Goal: Task Accomplishment & Management: Complete application form

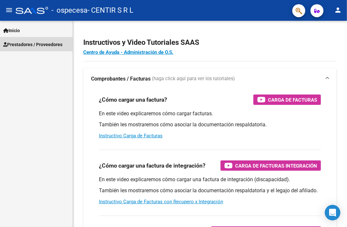
click at [38, 41] on span "Prestadores / Proveedores" at bounding box center [32, 44] width 59 height 7
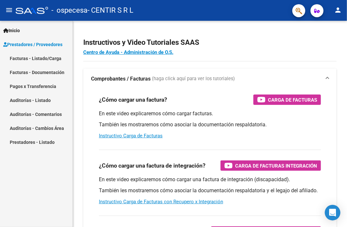
click at [37, 57] on link "Facturas - Listado/Carga" at bounding box center [36, 58] width 73 height 14
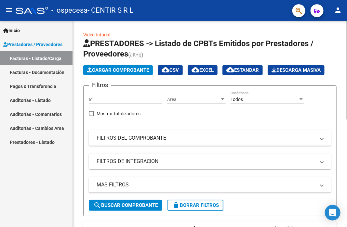
click at [135, 69] on span "Cargar Comprobante" at bounding box center [118, 70] width 62 height 6
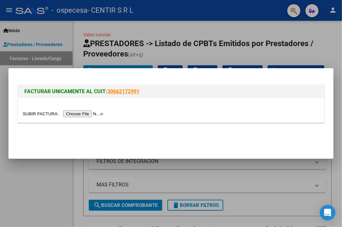
click at [81, 114] on input "file" at bounding box center [64, 114] width 82 height 7
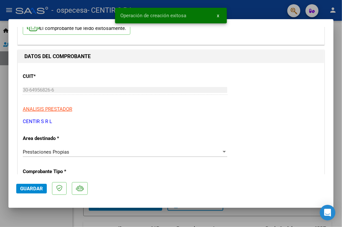
scroll to position [98, 0]
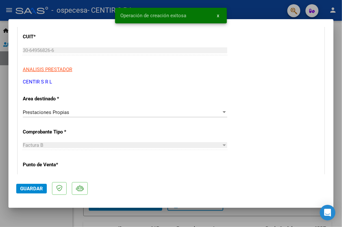
click at [92, 111] on div "Prestaciones Propias" at bounding box center [122, 113] width 199 height 6
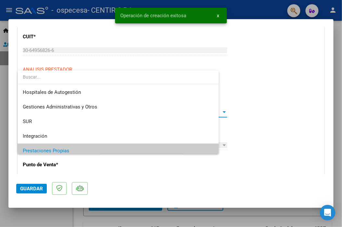
scroll to position [39, 0]
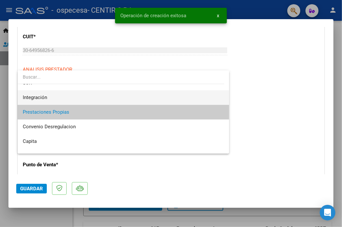
click at [66, 100] on span "Integración" at bounding box center [123, 97] width 201 height 15
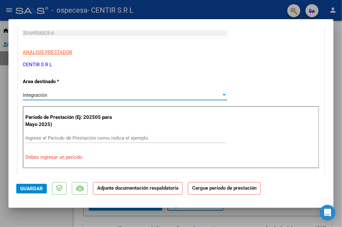
scroll to position [130, 0]
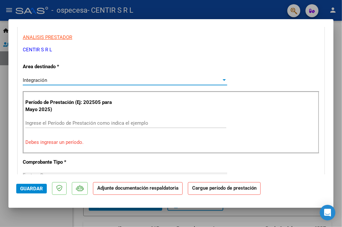
click at [63, 124] on input "Ingrese el Período de Prestación como indica el ejemplo" at bounding box center [125, 123] width 201 height 6
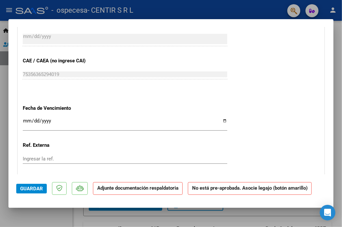
scroll to position [390, 0]
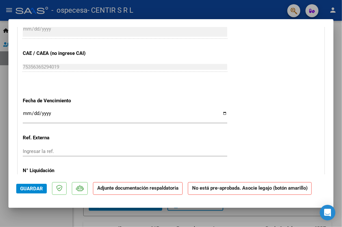
type input "202508"
click at [25, 112] on input "Ingresar la fecha" at bounding box center [125, 116] width 205 height 10
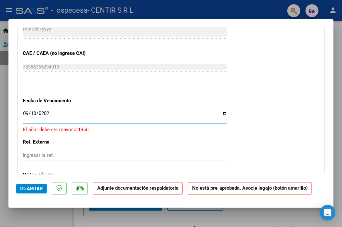
type input "[DATE]"
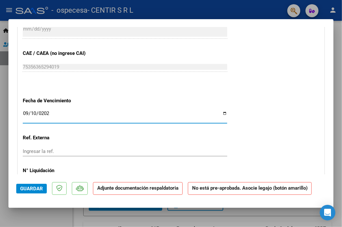
scroll to position [520, 0]
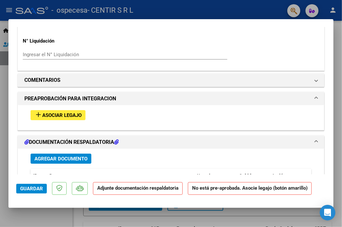
click at [52, 116] on span "Asociar Legajo" at bounding box center [61, 116] width 39 height 6
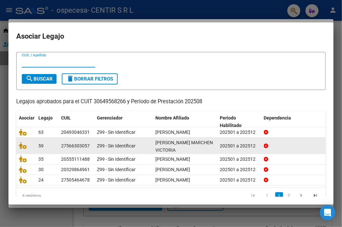
scroll to position [25, 0]
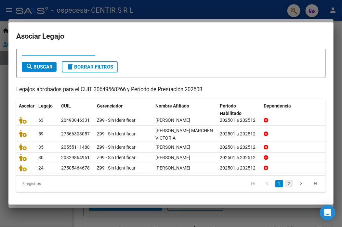
click at [285, 184] on link "2" at bounding box center [289, 183] width 8 height 7
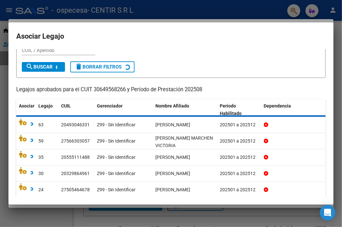
scroll to position [0, 0]
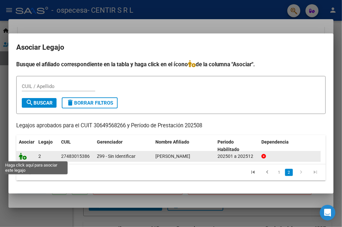
click at [25, 156] on icon at bounding box center [23, 156] width 8 height 7
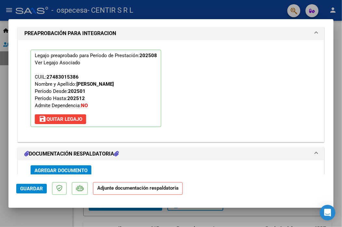
scroll to position [635, 0]
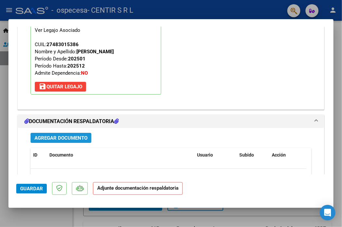
click at [75, 138] on span "Agregar Documento" at bounding box center [60, 138] width 53 height 6
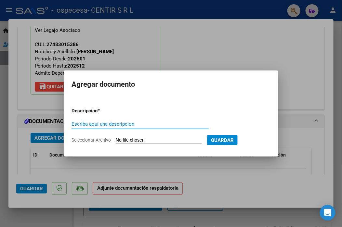
click at [128, 122] on input "Escriba aquí una descripcion" at bounding box center [140, 124] width 137 height 6
type input "b"
type input "[PERSON_NAME][DATE]"
click at [186, 138] on input "Seleccionar Archivo" at bounding box center [159, 141] width 86 height 6
type input "C:\fakepath\[PERSON_NAME][DATE].pdf"
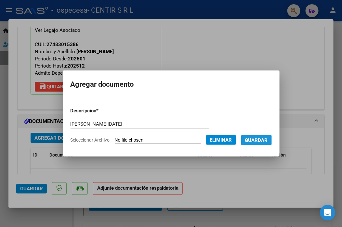
click at [258, 143] on span "Guardar" at bounding box center [256, 141] width 23 height 6
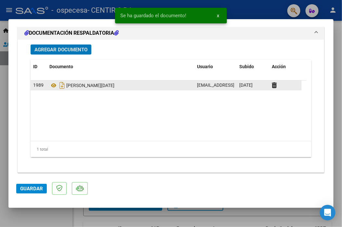
scroll to position [725, 0]
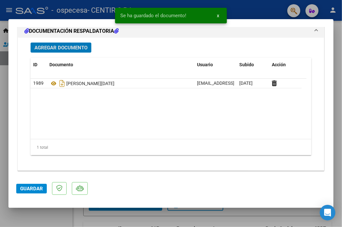
click at [29, 190] on span "Guardar" at bounding box center [31, 189] width 23 height 6
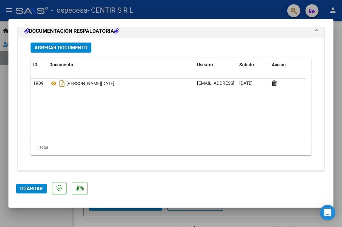
click at [5, 127] on div at bounding box center [171, 113] width 342 height 227
type input "$ 0,00"
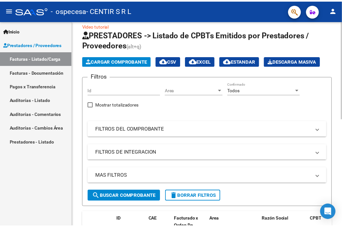
scroll to position [0, 0]
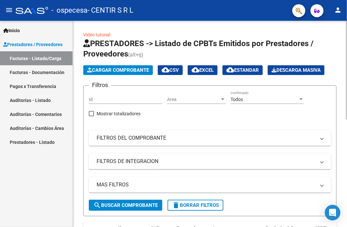
click at [113, 71] on span "Cargar Comprobante" at bounding box center [118, 70] width 62 height 6
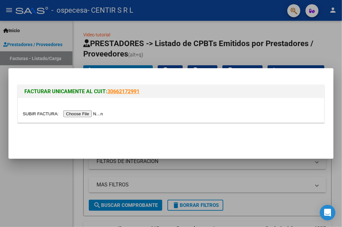
click at [100, 114] on input "file" at bounding box center [64, 114] width 82 height 7
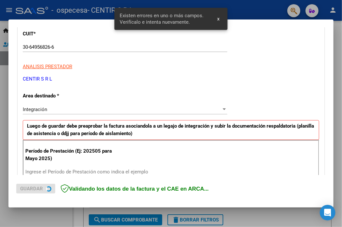
scroll to position [152, 0]
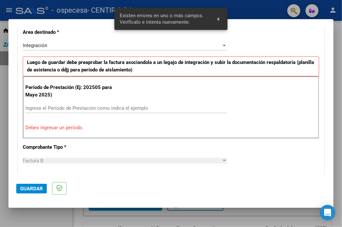
click at [68, 104] on div "Ingrese el Período de Prestación como indica el ejemplo" at bounding box center [125, 108] width 201 height 10
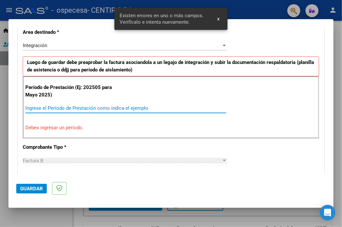
click at [65, 108] on input "Ingrese el Período de Prestación como indica el ejemplo" at bounding box center [125, 108] width 201 height 6
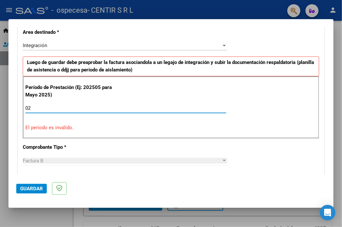
type input "0"
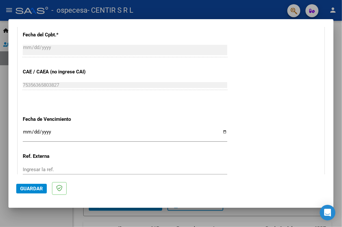
scroll to position [379, 0]
type input "202508"
click at [32, 130] on input "Ingresar la fecha" at bounding box center [125, 134] width 205 height 10
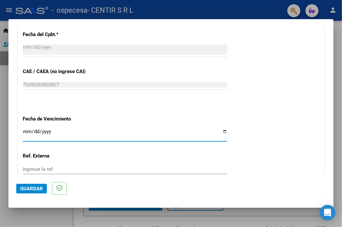
click at [28, 131] on input "Ingresar la fecha" at bounding box center [125, 134] width 205 height 10
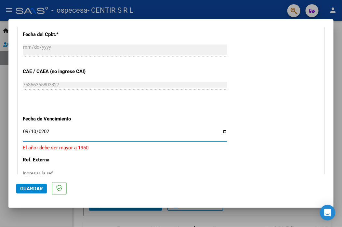
type input "[DATE]"
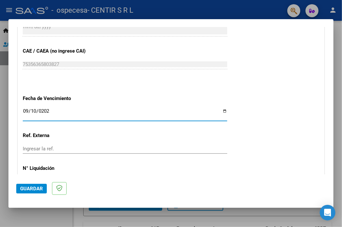
scroll to position [443, 0]
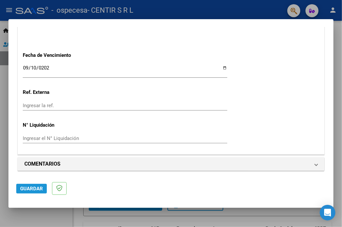
click at [38, 191] on span "Guardar" at bounding box center [31, 189] width 23 height 6
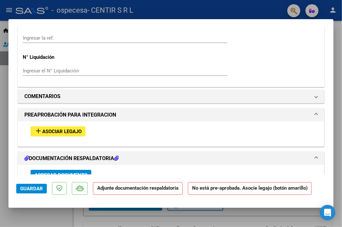
scroll to position [520, 0]
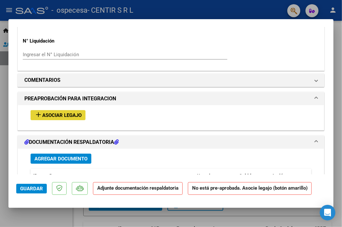
click at [60, 116] on span "Asociar Legajo" at bounding box center [61, 116] width 39 height 6
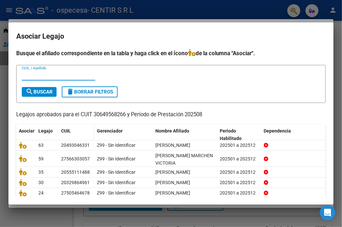
scroll to position [25, 0]
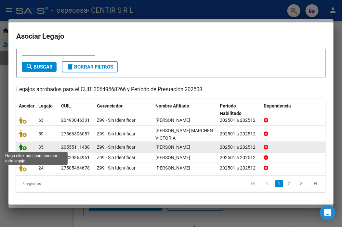
click at [25, 147] on icon at bounding box center [23, 146] width 8 height 7
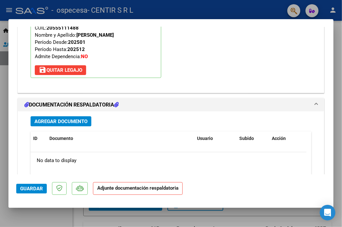
scroll to position [667, 0]
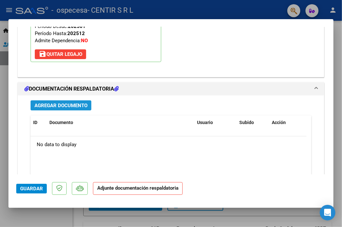
click at [60, 104] on span "Agregar Documento" at bounding box center [60, 106] width 53 height 6
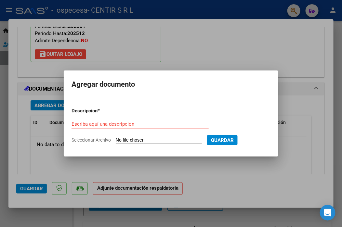
click at [107, 121] on div "Escriba aquí una descripcion" at bounding box center [140, 124] width 137 height 10
click at [106, 125] on input "Escriba aquí una descripcion" at bounding box center [140, 124] width 137 height 6
type input "BUSTO [PERSON_NAME][DATE]"
click at [151, 142] on input "Seleccionar Archivo" at bounding box center [159, 141] width 86 height 6
type input "C:\fakepath\[PERSON_NAME][DATE].pdf"
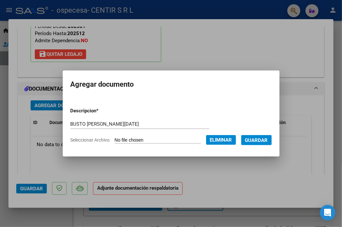
click at [252, 138] on span "Guardar" at bounding box center [256, 141] width 23 height 6
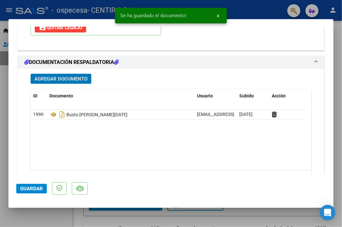
scroll to position [725, 0]
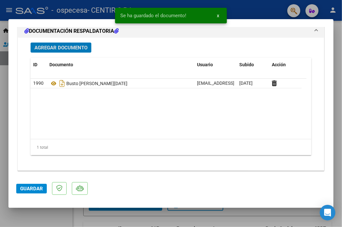
click at [24, 186] on span "Guardar" at bounding box center [31, 189] width 23 height 6
click at [2, 135] on div at bounding box center [171, 113] width 342 height 227
type input "$ 0,00"
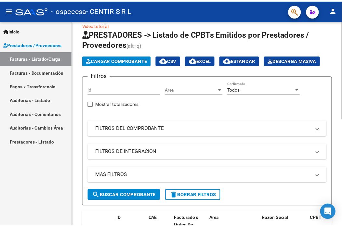
scroll to position [0, 0]
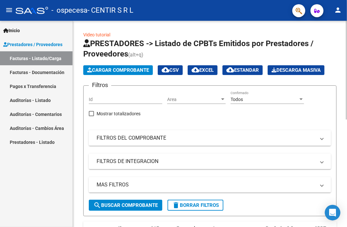
click at [118, 72] on span "Cargar Comprobante" at bounding box center [118, 70] width 62 height 6
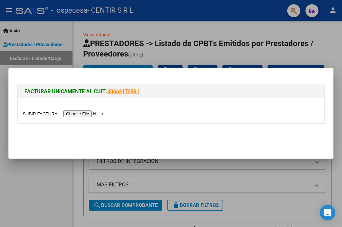
click at [84, 113] on input "file" at bounding box center [64, 114] width 82 height 7
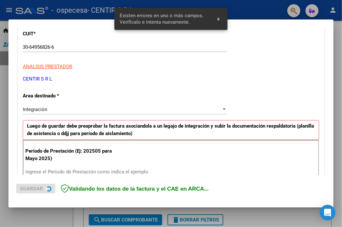
scroll to position [152, 0]
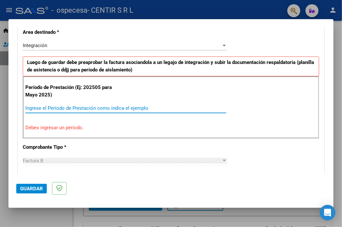
click at [75, 107] on input "Ingrese el Período de Prestación como indica el ejemplo" at bounding box center [125, 108] width 201 height 6
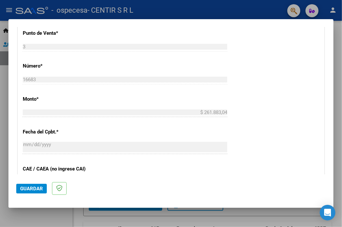
scroll to position [379, 0]
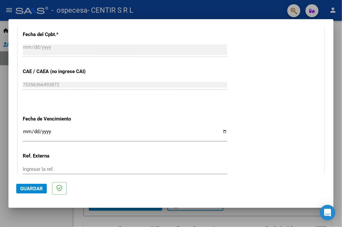
type input "202508"
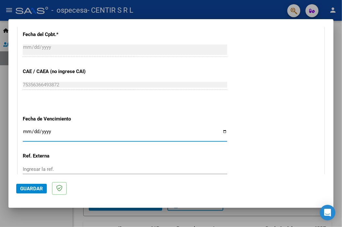
click at [25, 133] on input "Ingresar la fecha" at bounding box center [125, 134] width 205 height 10
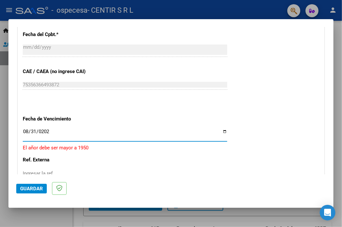
type input "[DATE]"
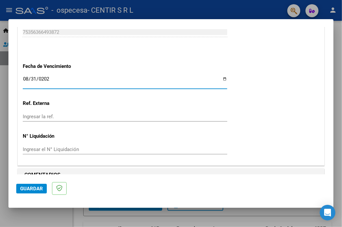
scroll to position [443, 0]
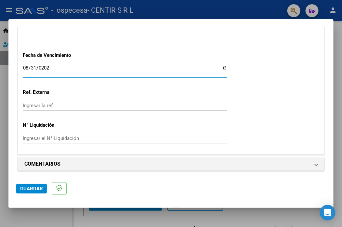
click at [27, 192] on span "Guardar" at bounding box center [31, 189] width 23 height 6
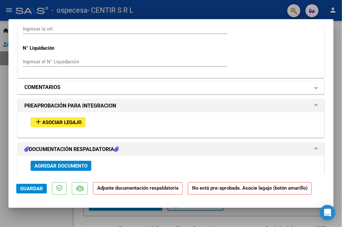
scroll to position [520, 0]
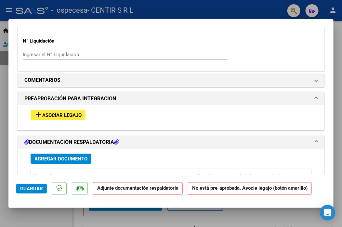
click at [48, 114] on span "Asociar Legajo" at bounding box center [61, 116] width 39 height 6
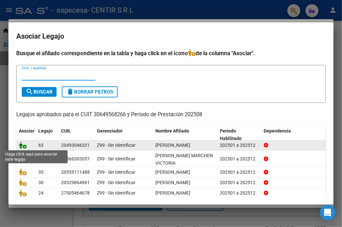
click at [23, 146] on icon at bounding box center [23, 145] width 8 height 7
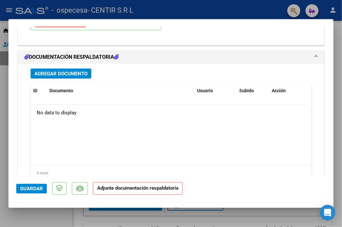
scroll to position [700, 0]
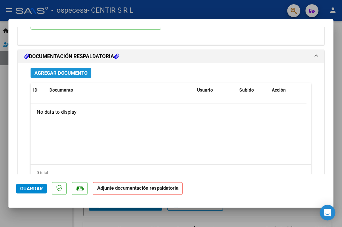
click at [52, 73] on span "Agregar Documento" at bounding box center [60, 73] width 53 height 6
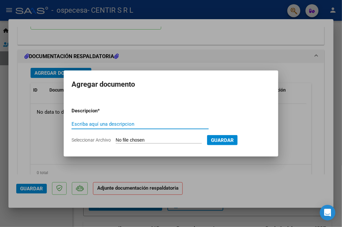
click at [100, 124] on input "Escriba aquí una descripcion" at bounding box center [140, 124] width 137 height 6
type input "[PERSON_NAME][DATE]"
click at [202, 140] on input "Seleccionar Archivo" at bounding box center [159, 141] width 86 height 6
type input "C:\fakepath\[PERSON_NAME][DATE].pdf"
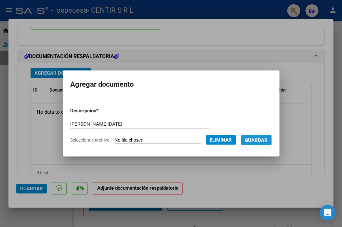
click at [257, 139] on span "Guardar" at bounding box center [256, 141] width 23 height 6
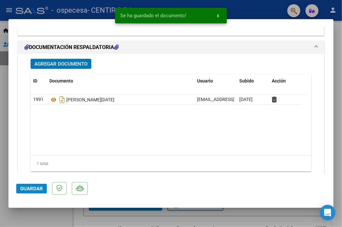
scroll to position [725, 0]
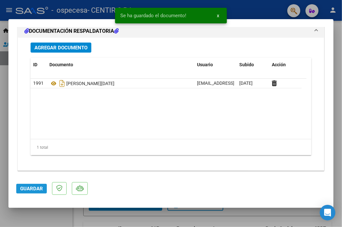
click at [36, 187] on span "Guardar" at bounding box center [31, 189] width 23 height 6
click at [1, 155] on div at bounding box center [171, 113] width 342 height 227
type input "$ 0,00"
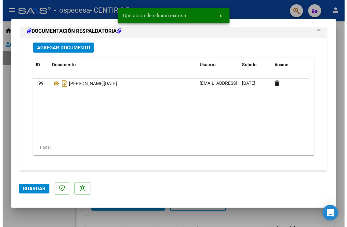
scroll to position [654, 0]
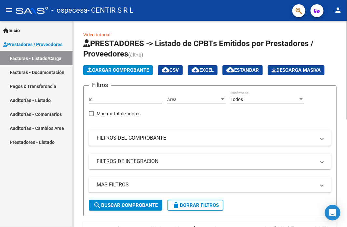
click at [109, 70] on span "Cargar Comprobante" at bounding box center [118, 70] width 62 height 6
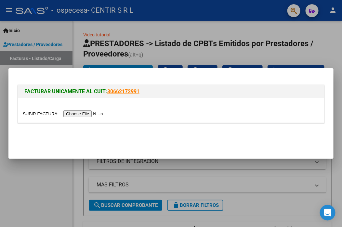
click at [84, 115] on input "file" at bounding box center [64, 114] width 82 height 7
click at [44, 173] on div at bounding box center [171, 113] width 342 height 227
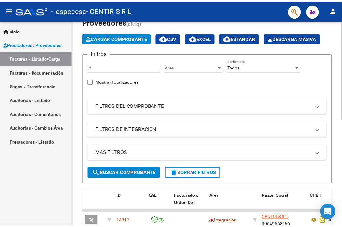
scroll to position [0, 0]
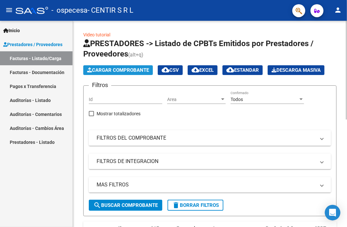
click at [112, 71] on span "Cargar Comprobante" at bounding box center [118, 70] width 62 height 6
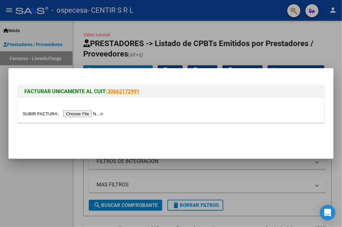
click at [86, 111] on input "file" at bounding box center [64, 114] width 82 height 7
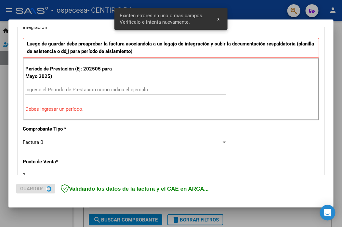
scroll to position [174, 0]
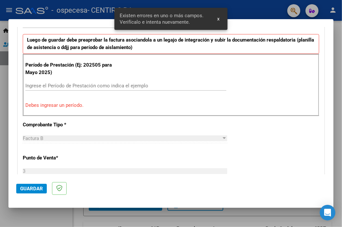
click at [63, 87] on input "Ingrese el Período de Prestación como indica el ejemplo" at bounding box center [125, 86] width 201 height 6
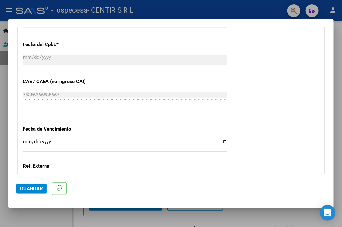
scroll to position [402, 0]
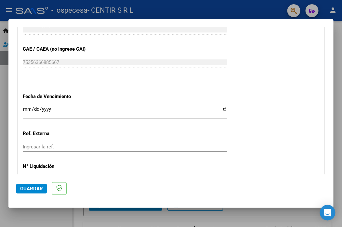
type input "202508"
click at [27, 107] on input "Ingresar la fecha" at bounding box center [125, 112] width 205 height 10
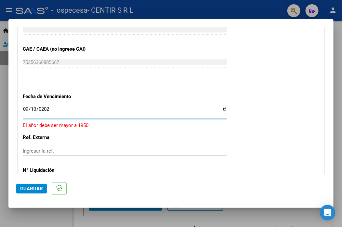
type input "[DATE]"
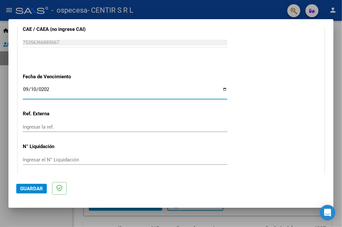
scroll to position [443, 0]
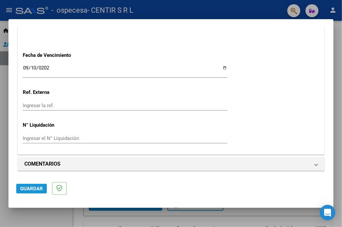
click at [29, 190] on span "Guardar" at bounding box center [31, 189] width 23 height 6
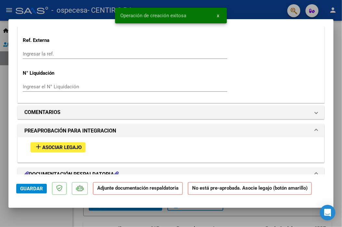
scroll to position [585, 0]
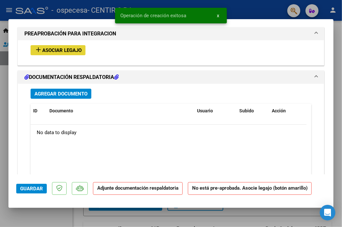
click at [55, 52] on span "Asociar Legajo" at bounding box center [61, 50] width 39 height 6
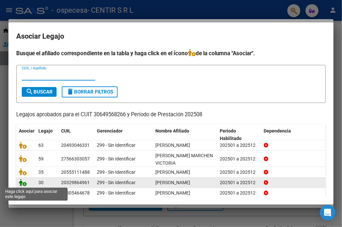
click at [25, 184] on icon at bounding box center [23, 182] width 8 height 7
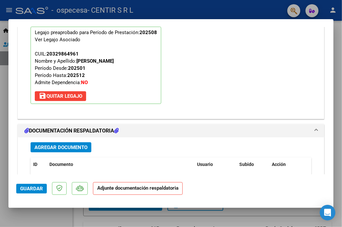
scroll to position [667, 0]
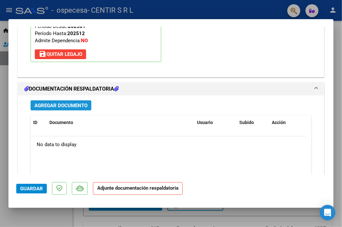
click at [56, 107] on span "Agregar Documento" at bounding box center [60, 106] width 53 height 6
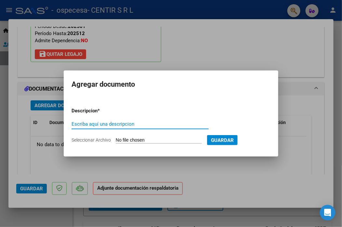
click at [92, 125] on input "Escriba aquí una descripcion" at bounding box center [140, 124] width 137 height 6
type input "[PERSON_NAME][DATE]"
click at [150, 136] on form "Descripcion * [PERSON_NAME][DATE] Escriba aquí una descripcion Seleccionar Arch…" at bounding box center [171, 125] width 199 height 46
click at [181, 138] on input "Seleccionar Archivo" at bounding box center [159, 141] width 86 height 6
type input "C:\fakepath\[PERSON_NAME] - OSVIMED - [DATE].pdf"
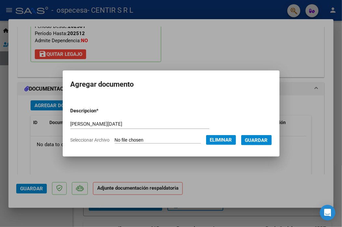
click at [258, 141] on span "Guardar" at bounding box center [256, 141] width 23 height 6
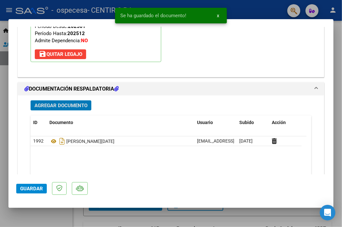
scroll to position [725, 0]
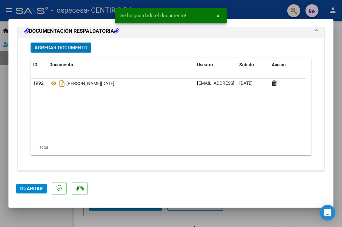
click at [28, 189] on span "Guardar" at bounding box center [31, 189] width 23 height 6
drag, startPoint x: 0, startPoint y: 156, endPoint x: 39, endPoint y: 133, distance: 45.5
click at [24, 144] on div "COMPROBANTE VER COMPROBANTE ESTADO: Recibida. En proceso de confirmacion/acepta…" at bounding box center [171, 113] width 342 height 227
click at [5, 100] on div at bounding box center [171, 113] width 342 height 227
type input "$ 0,00"
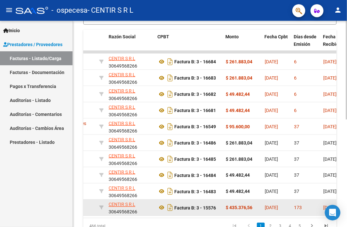
scroll to position [160, 0]
